Goal: Task Accomplishment & Management: Use online tool/utility

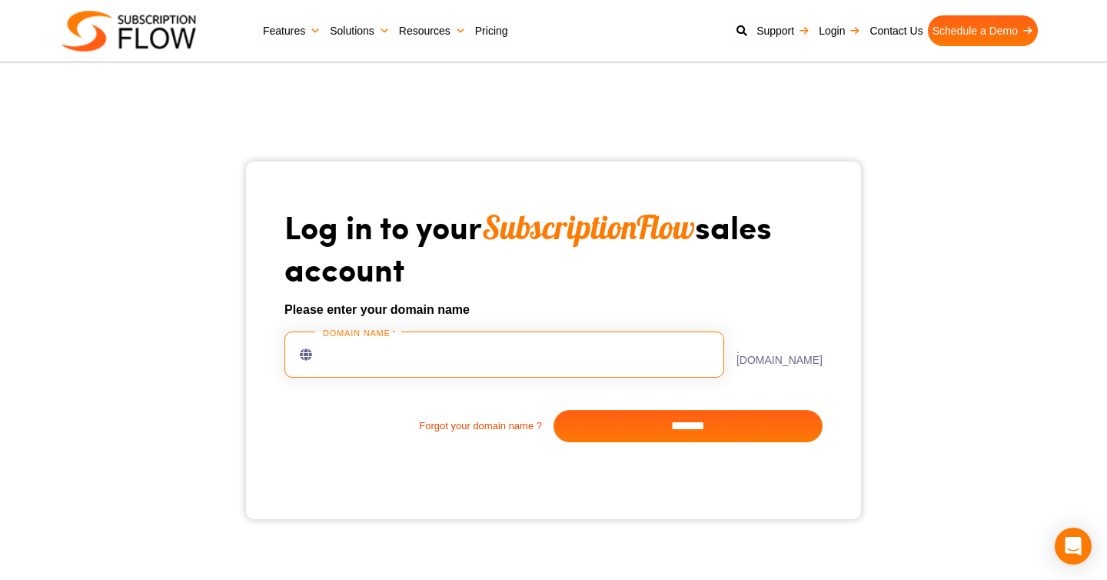
click at [434, 349] on input "text" at bounding box center [505, 354] width 440 height 46
type input "**********"
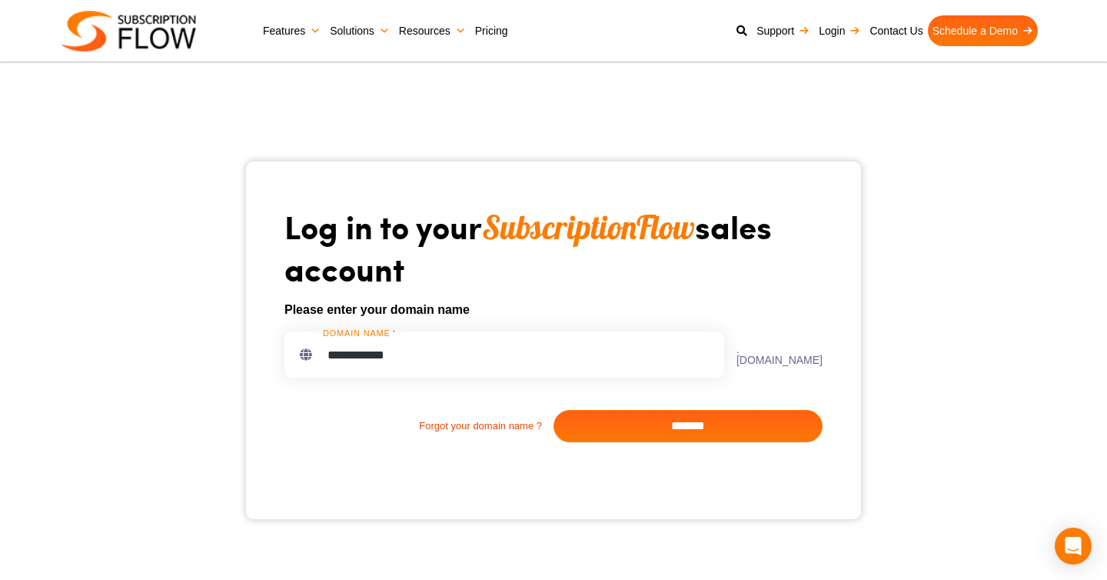
click at [679, 428] on input "*******" at bounding box center [688, 426] width 269 height 32
